Goal: Find specific page/section: Find specific page/section

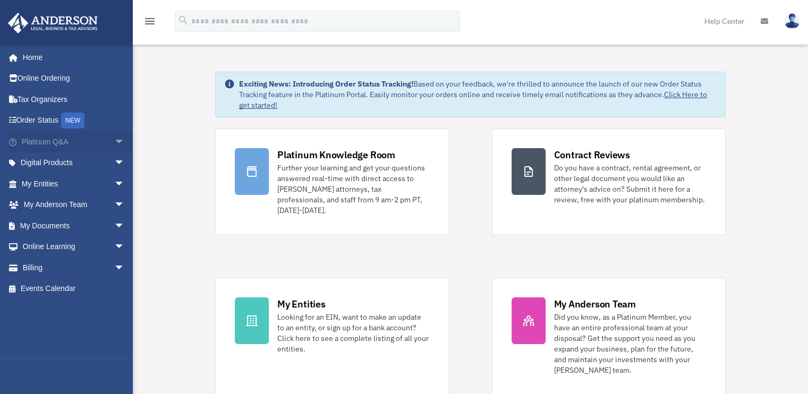
click at [44, 144] on link "Platinum Q&A arrow_drop_down" at bounding box center [73, 141] width 133 height 21
click at [114, 138] on span "arrow_drop_down" at bounding box center [124, 142] width 21 height 22
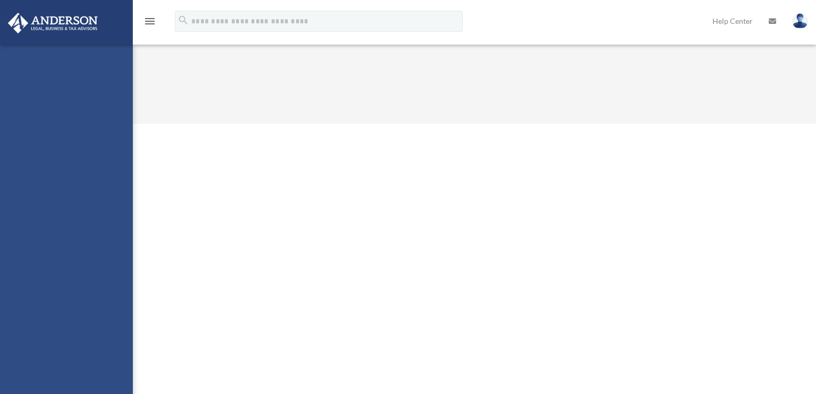
click at [66, 223] on div "lance.letellier@gmail.com Sign Out lance.letellier@gmail.com Home Online Orderi…" at bounding box center [66, 242] width 133 height 394
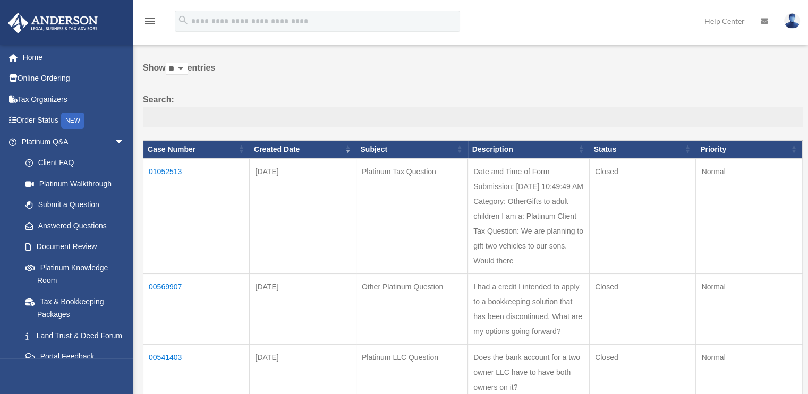
scroll to position [47, 0]
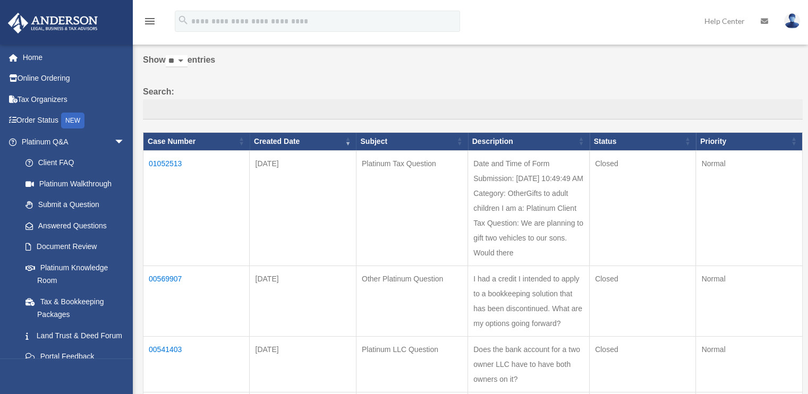
click at [568, 231] on td "Date and Time of Form Submission: 07/23/2025 10:49:49 AM Category: OtherGifts t…" at bounding box center [529, 207] width 122 height 115
click at [568, 237] on td "Date and Time of Form Submission: 07/23/2025 10:49:49 AM Category: OtherGifts t…" at bounding box center [529, 207] width 122 height 115
click at [585, 250] on td "Date and Time of Form Submission: 07/23/2025 10:49:49 AM Category: OtherGifts t…" at bounding box center [529, 207] width 122 height 115
click at [513, 175] on td "Date and Time of Form Submission: 07/23/2025 10:49:49 AM Category: OtherGifts t…" at bounding box center [529, 207] width 122 height 115
click at [534, 231] on td "Date and Time of Form Submission: 07/23/2025 10:49:49 AM Category: OtherGifts t…" at bounding box center [529, 207] width 122 height 115
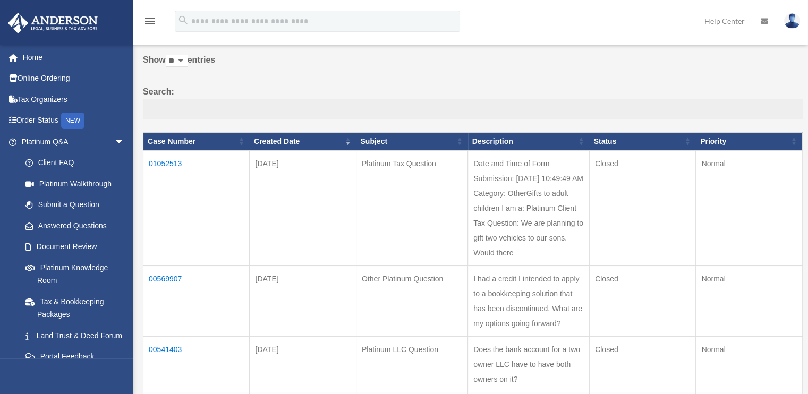
click at [561, 245] on td "Date and Time of Form Submission: 07/23/2025 10:49:49 AM Category: OtherGifts t…" at bounding box center [529, 207] width 122 height 115
click at [66, 248] on link "Document Review" at bounding box center [78, 247] width 126 height 21
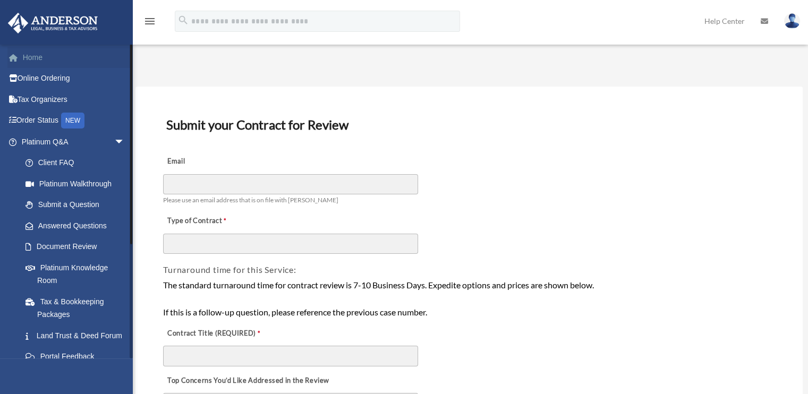
click at [29, 53] on link "Home" at bounding box center [73, 57] width 133 height 21
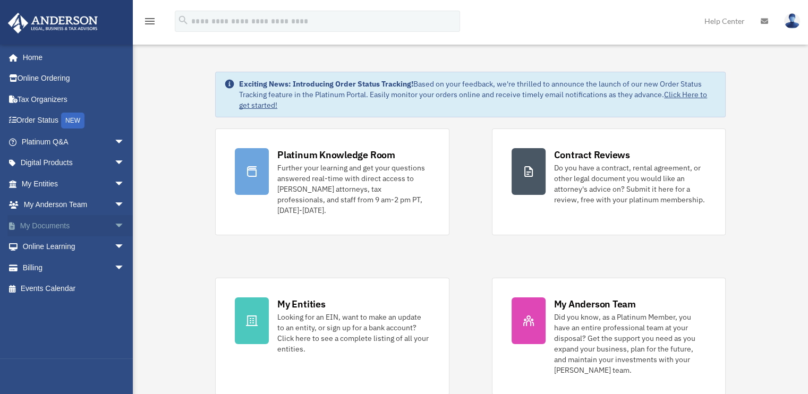
click at [114, 223] on span "arrow_drop_down" at bounding box center [124, 226] width 21 height 22
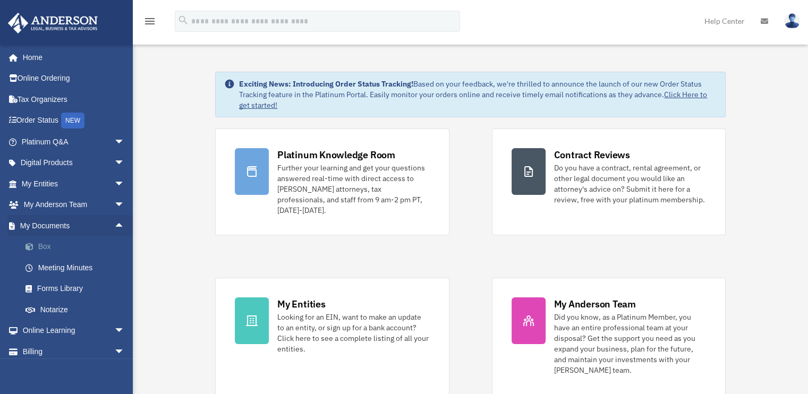
click at [37, 244] on span at bounding box center [34, 246] width 7 height 7
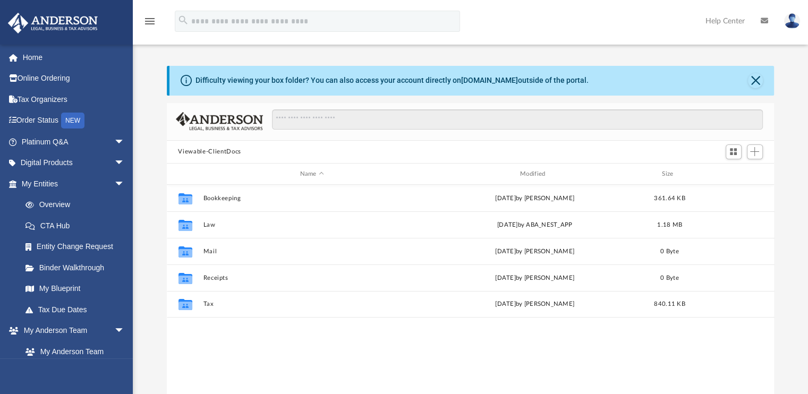
scroll to position [233, 600]
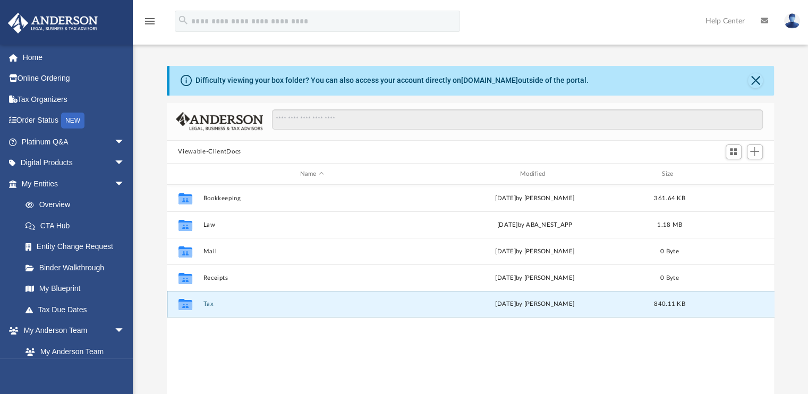
click at [208, 303] on button "Tax" at bounding box center [312, 304] width 218 height 7
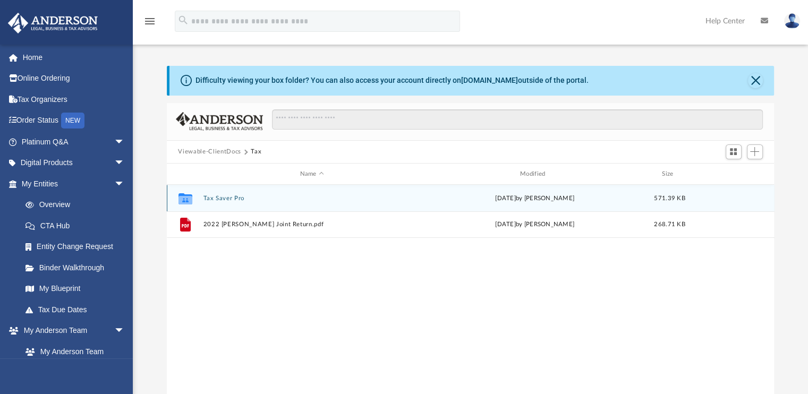
click at [233, 199] on button "Tax Saver Pro" at bounding box center [312, 198] width 218 height 7
